Goal: Transaction & Acquisition: Book appointment/travel/reservation

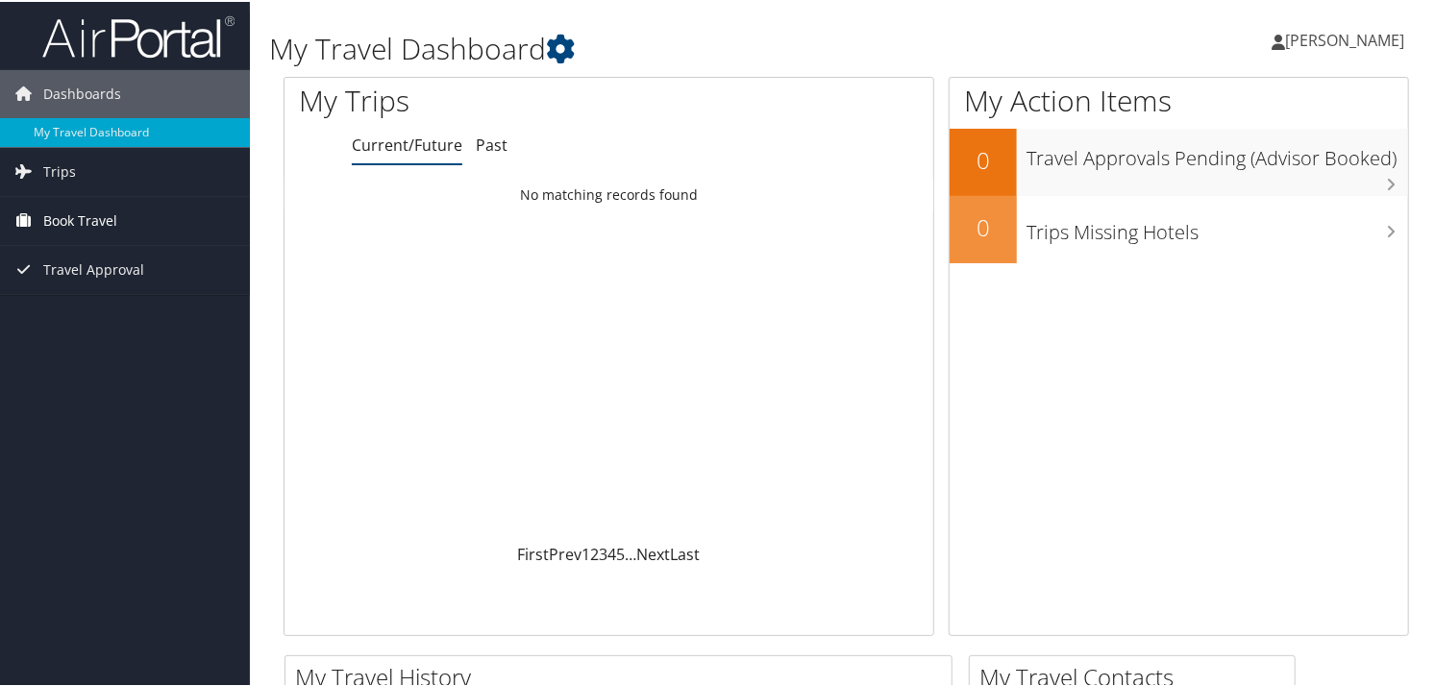
click at [118, 211] on link "Book Travel" at bounding box center [125, 219] width 250 height 48
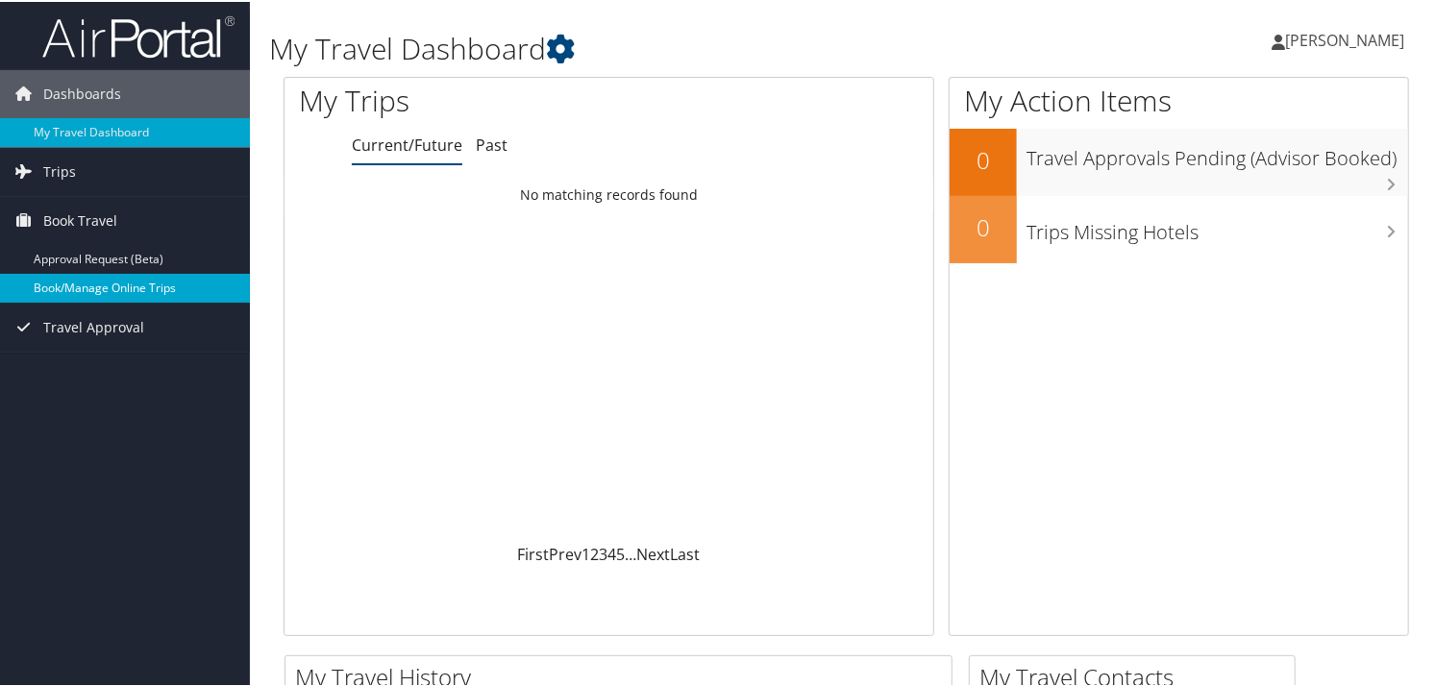
click at [71, 284] on link "Book/Manage Online Trips" at bounding box center [125, 286] width 250 height 29
